Goal: Information Seeking & Learning: Learn about a topic

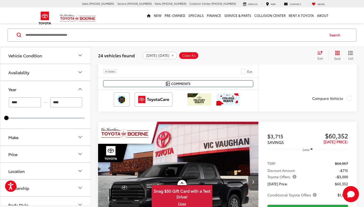
scroll to position [0, 805]
click at [42, 153] on button "Price" at bounding box center [45, 154] width 91 height 16
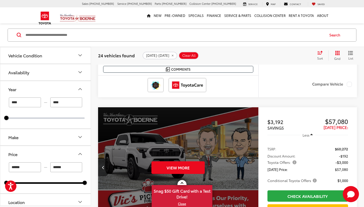
scroll to position [924, 0]
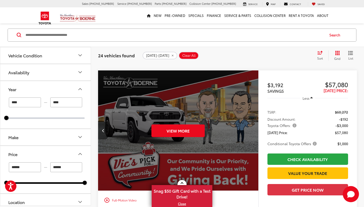
click at [104, 129] on icon "Previous image" at bounding box center [103, 131] width 2 height 4
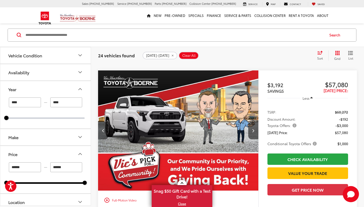
click at [103, 129] on icon "Previous image" at bounding box center [103, 131] width 2 height 4
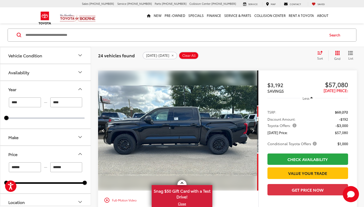
scroll to position [0, 483]
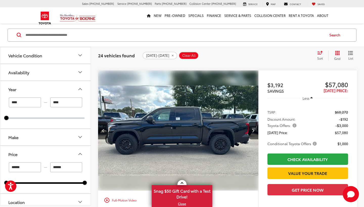
click at [152, 153] on img "2025 Toyota Tundra SR5 3" at bounding box center [178, 131] width 161 height 121
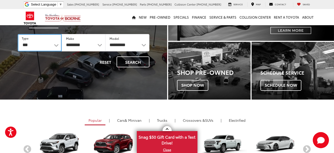
select select "********"
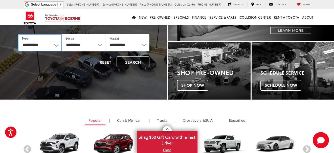
select select "******"
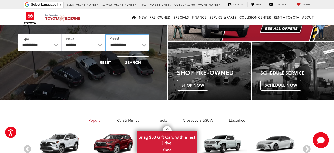
select select "*******"
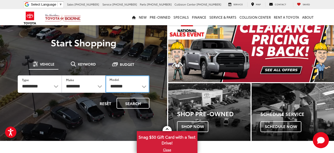
scroll to position [17, 0]
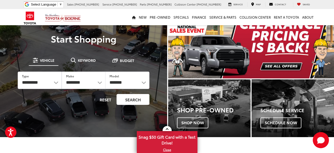
click at [142, 99] on button "Search" at bounding box center [133, 99] width 33 height 11
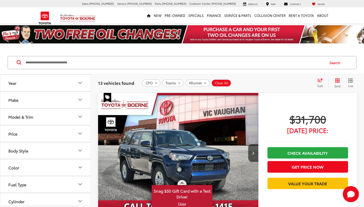
click at [180, 153] on link "X" at bounding box center [182, 204] width 60 height 6
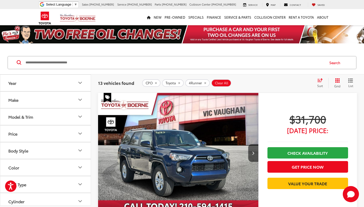
click at [81, 130] on button "Price" at bounding box center [45, 134] width 91 height 16
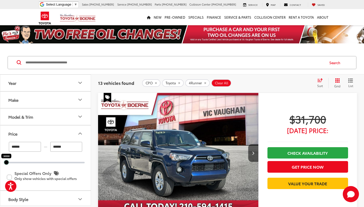
drag, startPoint x: 84, startPoint y: 164, endPoint x: 0, endPoint y: 161, distance: 83.4
click at [0, 153] on div "****** — ****** 30000 30000 Special Offers Only Only show vehicles with special…" at bounding box center [45, 166] width 90 height 49
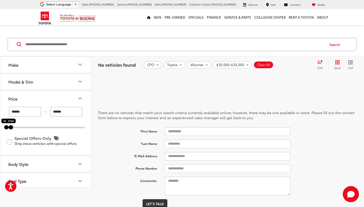
drag, startPoint x: 6, startPoint y: 128, endPoint x: 11, endPoint y: 128, distance: 4.8
click at [11, 128] on div at bounding box center [11, 127] width 4 height 4
type input "******"
drag, startPoint x: 11, startPoint y: 128, endPoint x: 19, endPoint y: 128, distance: 8.9
click at [19, 128] on div at bounding box center [19, 127] width 4 height 4
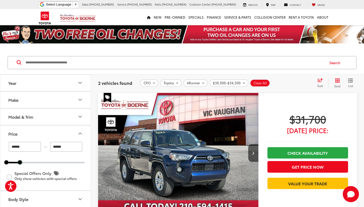
scroll to position [34, 0]
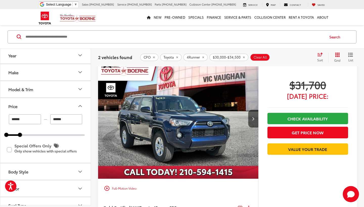
click at [80, 73] on icon "Make" at bounding box center [80, 73] width 3 height 2
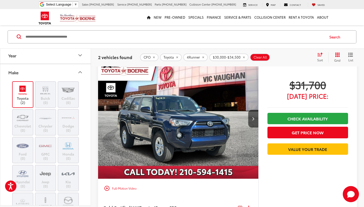
scroll to position [0, 0]
click at [80, 75] on icon "Make" at bounding box center [80, 72] width 6 height 6
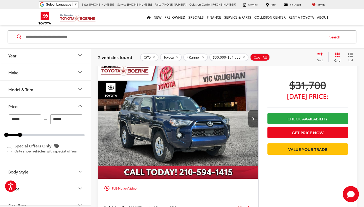
click at [56, 86] on button "Model & Trim" at bounding box center [45, 89] width 91 height 16
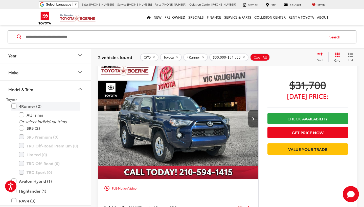
click at [15, 106] on label "4Runner (2)" at bounding box center [45, 106] width 68 height 9
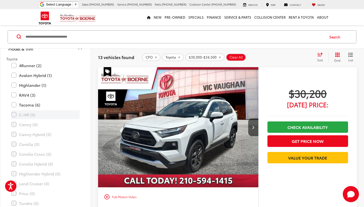
scroll to position [48, 0]
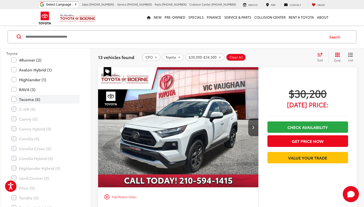
click at [14, 98] on label "Tacoma (6)" at bounding box center [45, 99] width 68 height 9
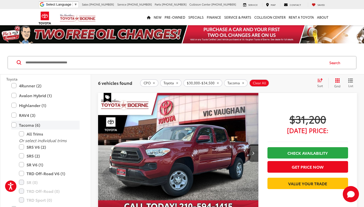
click at [14, 125] on label "Tacoma (6)" at bounding box center [45, 125] width 68 height 9
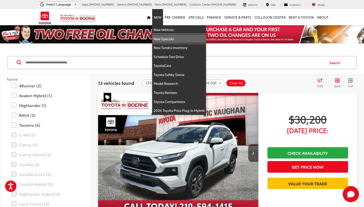
click at [162, 37] on link "New Specials" at bounding box center [179, 38] width 54 height 9
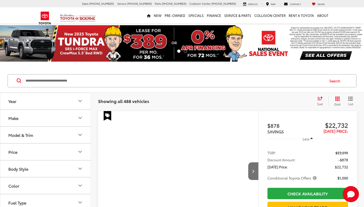
scroll to position [20, 0]
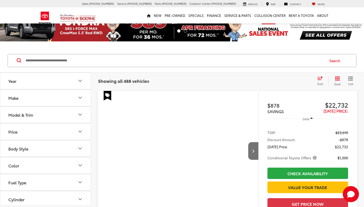
drag, startPoint x: 78, startPoint y: 83, endPoint x: 63, endPoint y: 86, distance: 15.1
click at [78, 83] on icon "Year" at bounding box center [80, 81] width 6 height 6
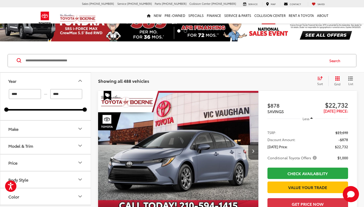
scroll to position [0, 0]
click at [27, 108] on div "**** — **** 2024 2026" at bounding box center [45, 99] width 78 height 21
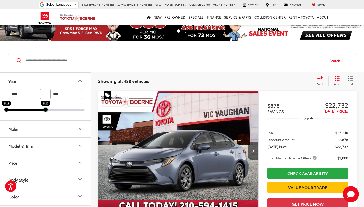
drag, startPoint x: 86, startPoint y: 110, endPoint x: 31, endPoint y: 111, distance: 55.6
click at [31, 111] on div "**** — **** 2024 2025" at bounding box center [45, 104] width 90 height 31
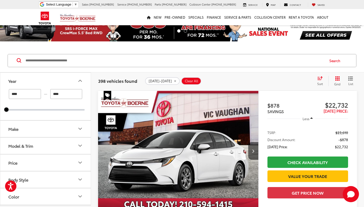
scroll to position [39, 0]
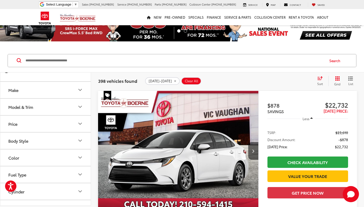
click at [80, 108] on icon "Model & Trim" at bounding box center [80, 107] width 6 height 6
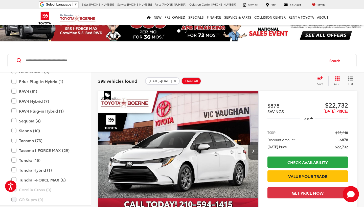
scroll to position [219, 0]
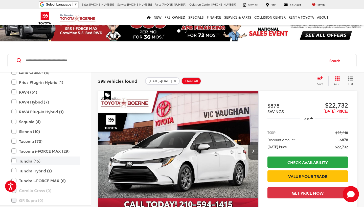
click at [13, 160] on label "Tundra (15)" at bounding box center [45, 161] width 68 height 9
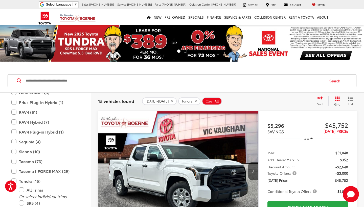
click at [316, 102] on div "Sort" at bounding box center [322, 101] width 14 height 10
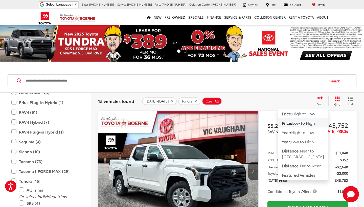
click at [306, 123] on span "Low to High" at bounding box center [303, 123] width 23 height 6
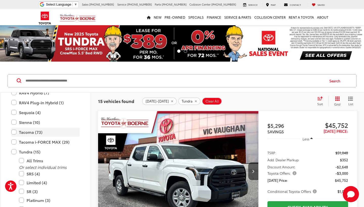
scroll to position [248, 0]
click at [14, 150] on label "Tundra (15)" at bounding box center [45, 151] width 68 height 9
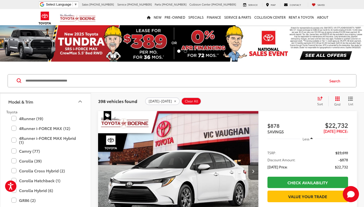
scroll to position [69, 0]
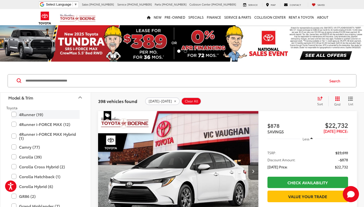
click at [15, 115] on label "4Runner (19)" at bounding box center [45, 114] width 68 height 9
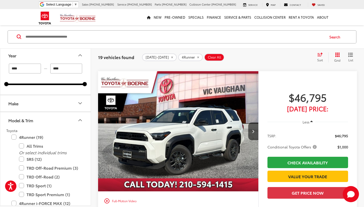
click at [78, 70] on input "****" at bounding box center [66, 69] width 32 height 10
type input "****"
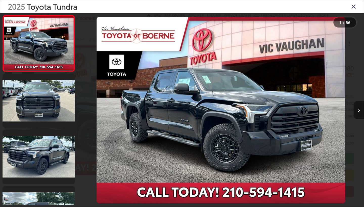
click at [356, 114] on button "Next image" at bounding box center [359, 110] width 10 height 18
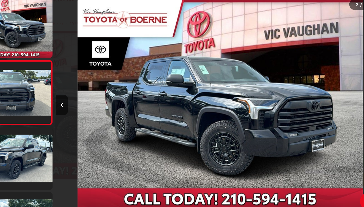
scroll to position [4, 0]
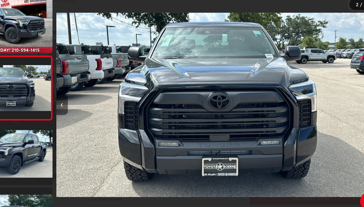
click at [78, 101] on button "Previous image" at bounding box center [83, 110] width 10 height 18
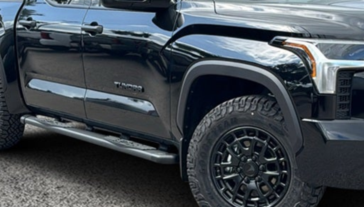
scroll to position [9, 0]
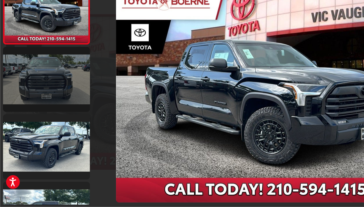
click at [52, 74] on link at bounding box center [39, 101] width 72 height 54
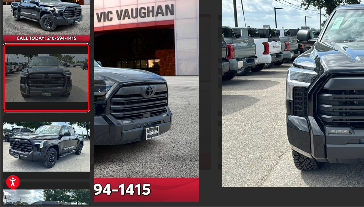
scroll to position [0, 286]
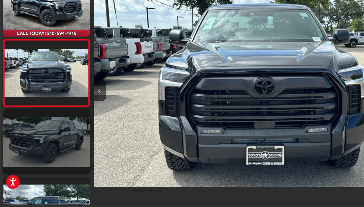
click at [52, 126] on link at bounding box center [39, 153] width 72 height 54
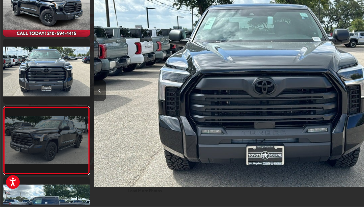
scroll to position [60, 0]
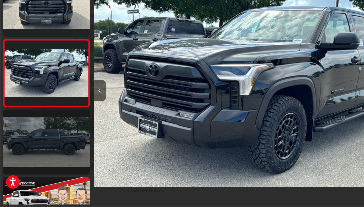
click at [52, 126] on link at bounding box center [39, 153] width 72 height 54
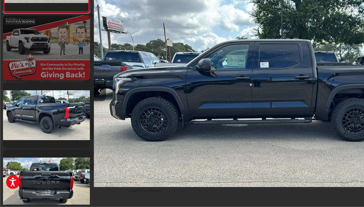
scroll to position [197, 0]
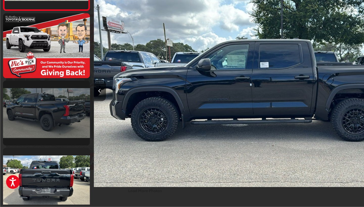
click at [52, 102] on link at bounding box center [39, 129] width 72 height 54
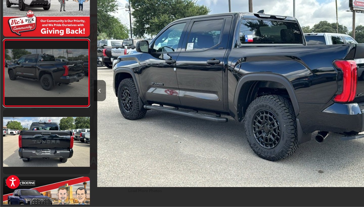
scroll to position [0, 1429]
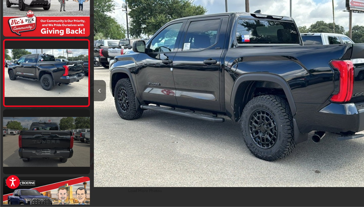
click at [54, 126] on link at bounding box center [39, 153] width 72 height 54
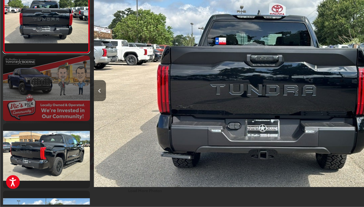
scroll to position [332, 0]
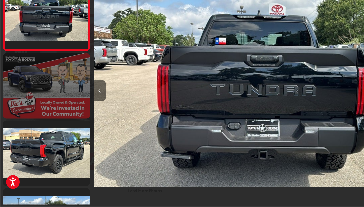
click at [54, 135] on link at bounding box center [39, 162] width 72 height 54
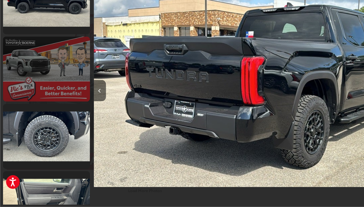
scroll to position [518, 0]
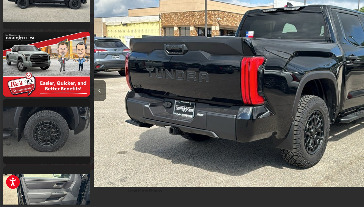
click at [54, 117] on link at bounding box center [39, 144] width 72 height 54
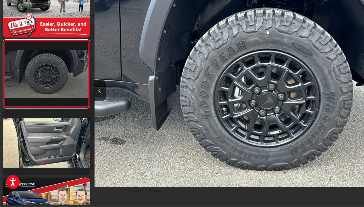
scroll to position [0, 0]
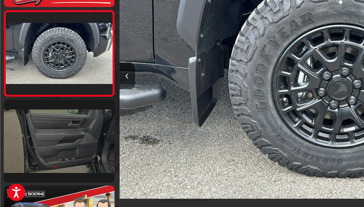
click at [14, 126] on link at bounding box center [39, 153] width 72 height 54
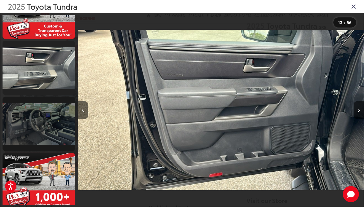
click at [41, 128] on link at bounding box center [39, 124] width 72 height 54
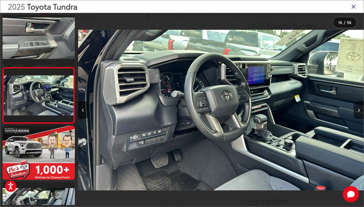
click at [211, 80] on img "2025 Toyota Tundra SR5 15" at bounding box center [221, 110] width 286 height 187
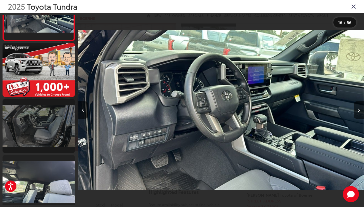
click at [43, 128] on link at bounding box center [39, 126] width 72 height 54
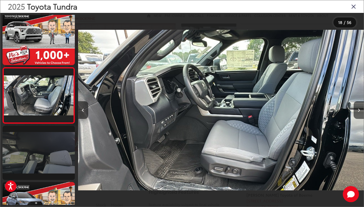
click at [57, 148] on link at bounding box center [39, 153] width 72 height 54
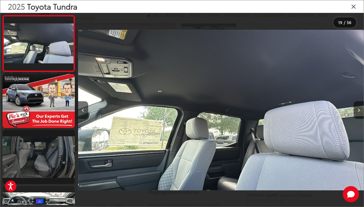
click at [57, 148] on link at bounding box center [39, 157] width 72 height 54
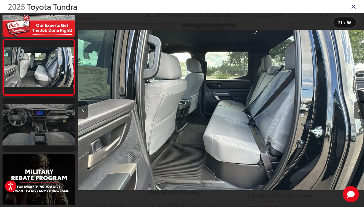
click at [55, 126] on link at bounding box center [39, 125] width 72 height 54
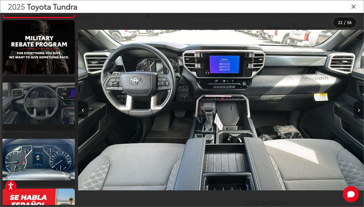
click at [47, 100] on link at bounding box center [39, 103] width 72 height 54
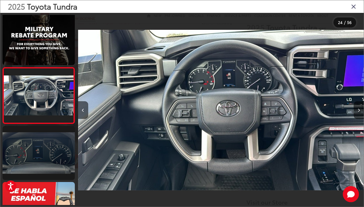
click at [48, 135] on link at bounding box center [39, 153] width 72 height 54
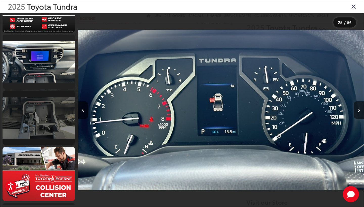
click at [47, 121] on link at bounding box center [39, 118] width 72 height 54
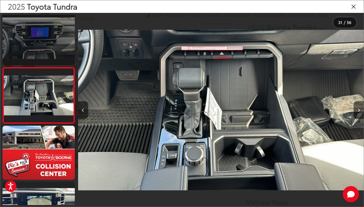
click at [46, 44] on link at bounding box center [39, 38] width 72 height 54
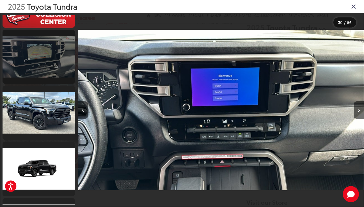
click at [41, 61] on link at bounding box center [39, 57] width 72 height 54
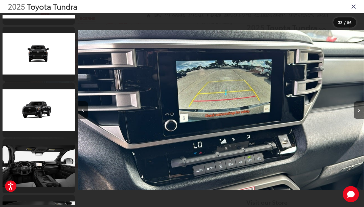
click at [355, 7] on icon "Close gallery" at bounding box center [353, 6] width 5 height 7
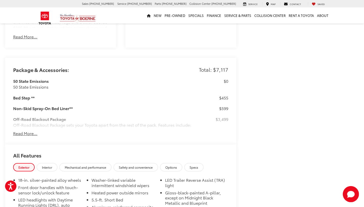
click at [25, 131] on button "Read More..." at bounding box center [25, 134] width 24 height 6
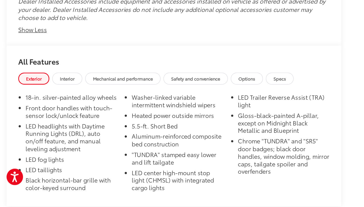
scroll to position [775, 0]
click at [177, 116] on span "Options" at bounding box center [171, 118] width 12 height 4
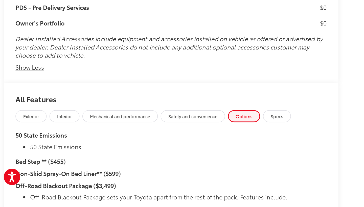
scroll to position [749, 0]
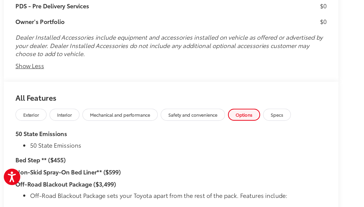
click at [198, 141] on span "Specs" at bounding box center [194, 143] width 9 height 4
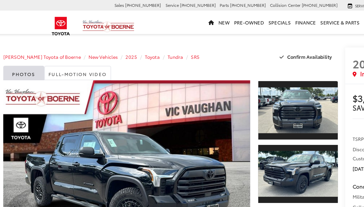
scroll to position [0, 0]
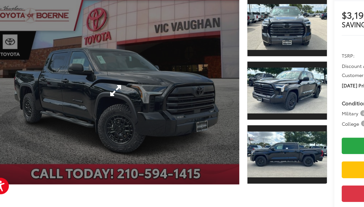
click at [82, 64] on link "Expand Photo 0" at bounding box center [90, 121] width 171 height 130
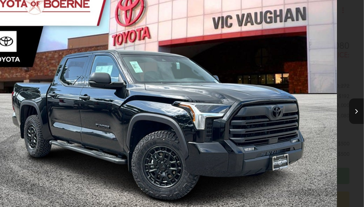
scroll to position [4, 0]
click at [354, 101] on button "Next image" at bounding box center [359, 110] width 10 height 18
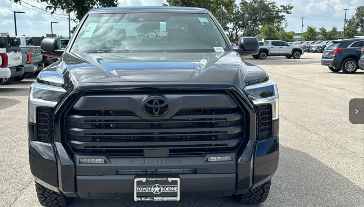
click at [354, 101] on button "Next image" at bounding box center [359, 110] width 10 height 18
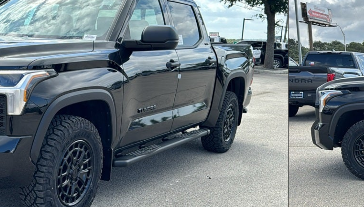
scroll to position [10, 0]
